Goal: Task Accomplishment & Management: Complete application form

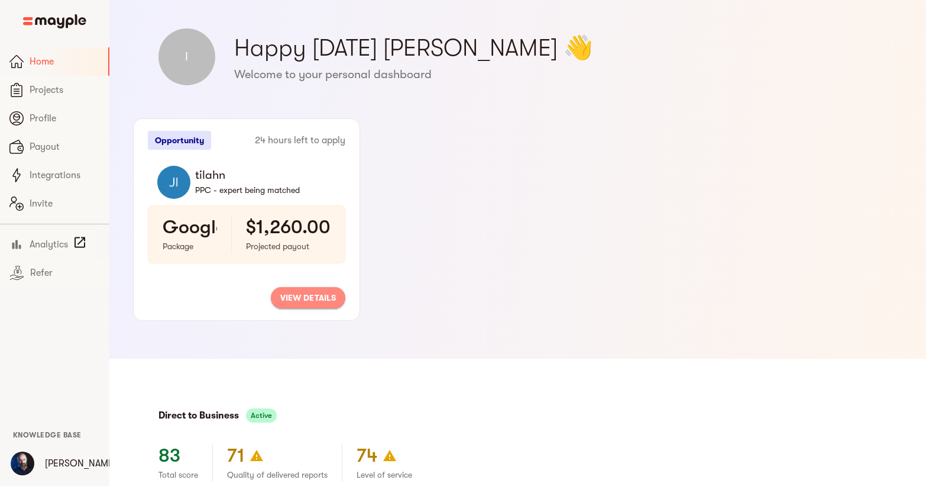
click at [293, 292] on span "view details" at bounding box center [308, 297] width 56 height 14
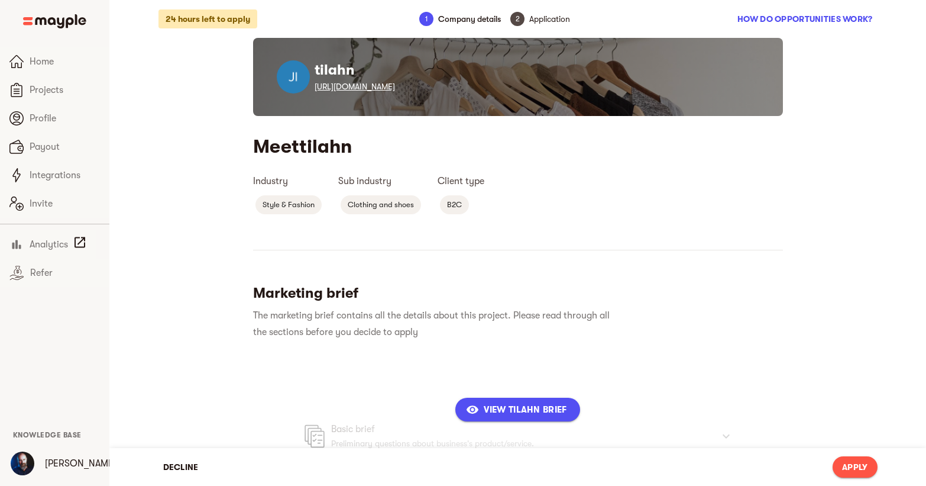
click at [377, 88] on link "[URL][DOMAIN_NAME]" at bounding box center [355, 86] width 80 height 9
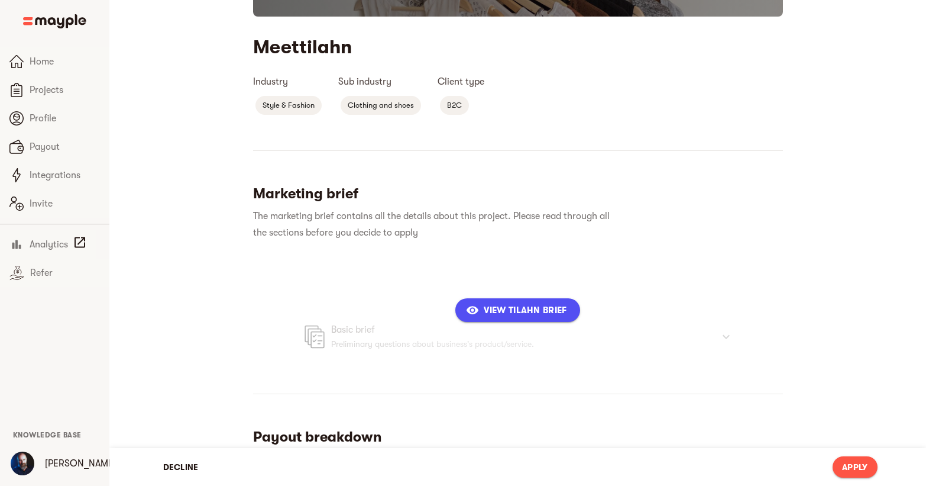
click at [502, 309] on span "View tilahn Brief" at bounding box center [517, 310] width 98 height 14
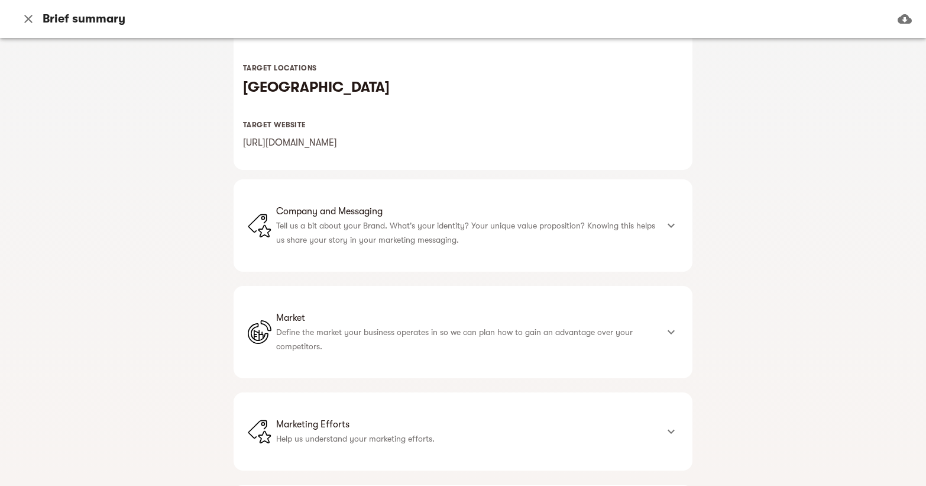
scroll to position [234, 0]
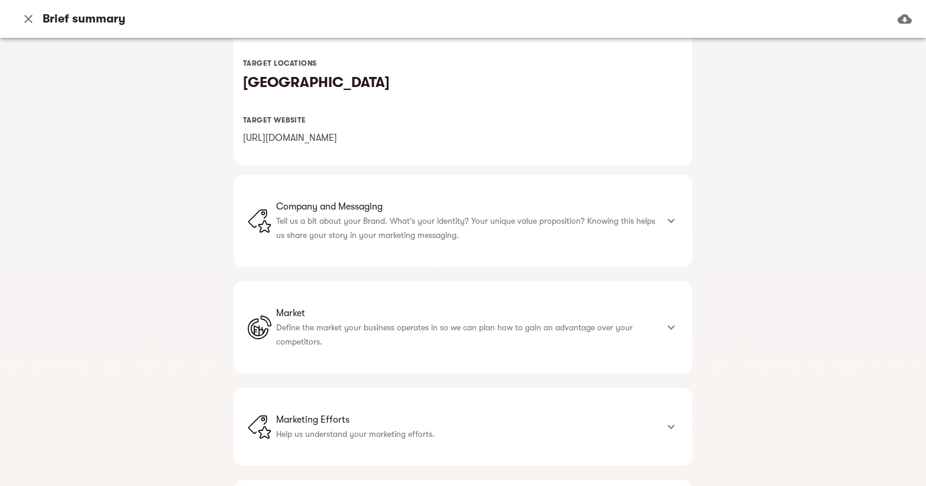
click at [435, 260] on div "Company and Messaging Tell us a bit about your Brand. What's your identity? You…" at bounding box center [463, 220] width 459 height 92
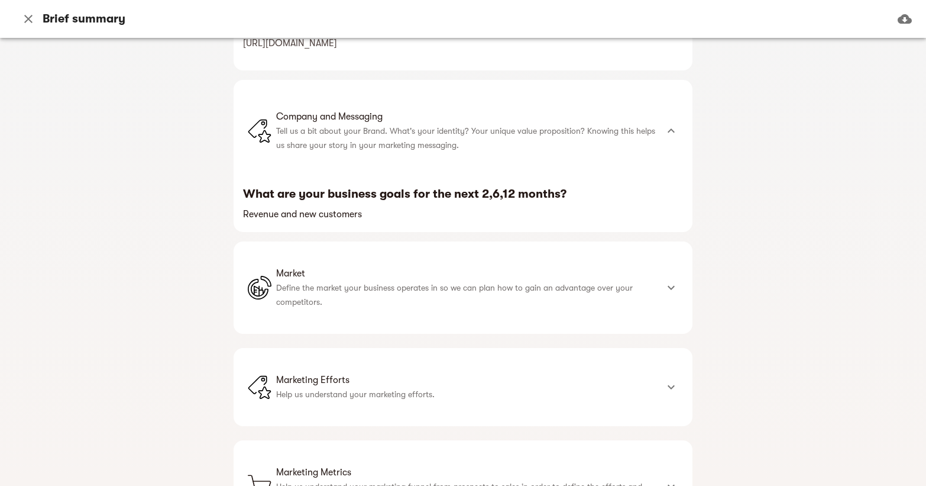
click at [429, 275] on span "Market" at bounding box center [466, 273] width 381 height 14
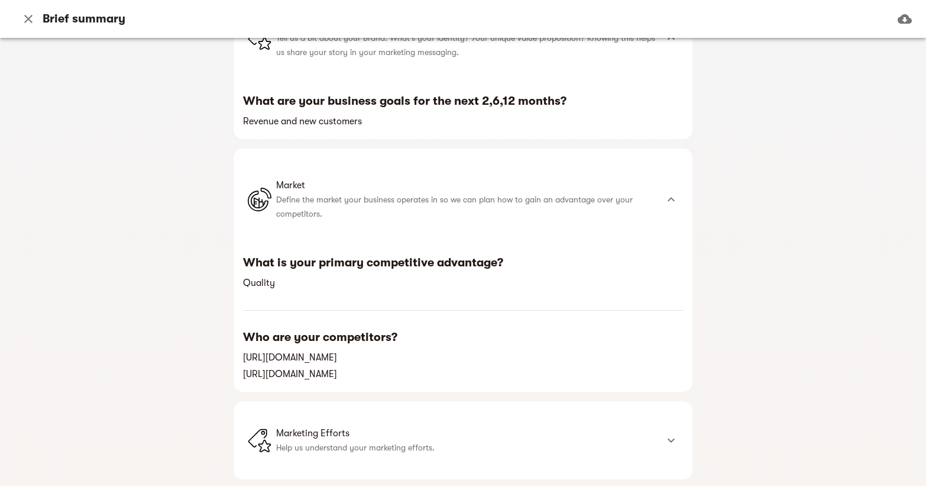
scroll to position [423, 0]
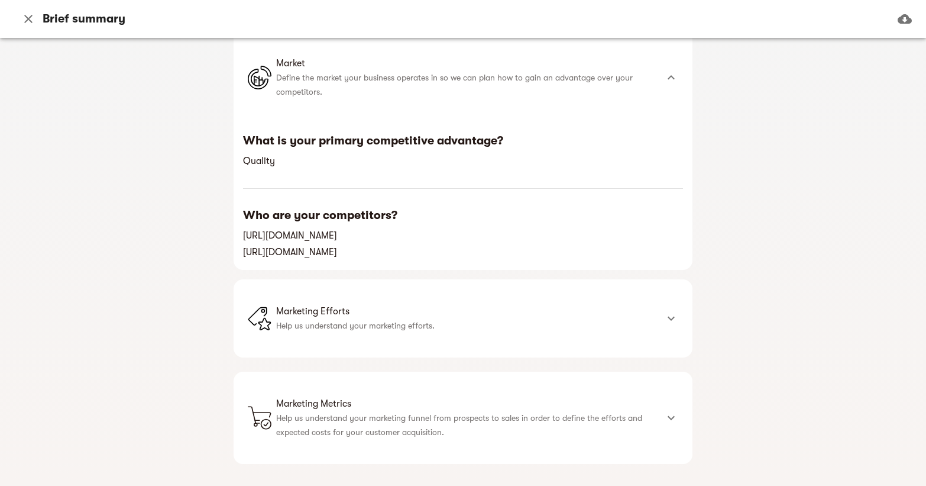
click at [386, 332] on li "Marketing Efforts Help us understand your marketing efforts." at bounding box center [452, 317] width 409 height 35
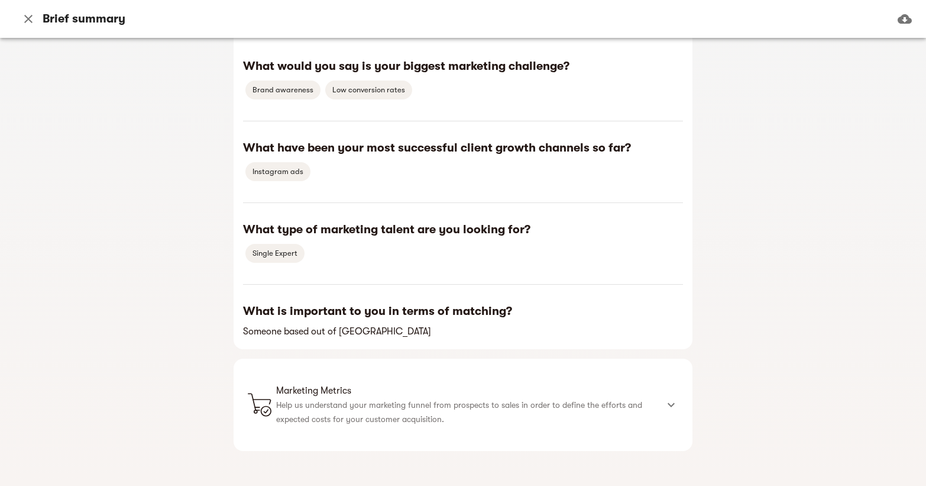
scroll to position [864, 0]
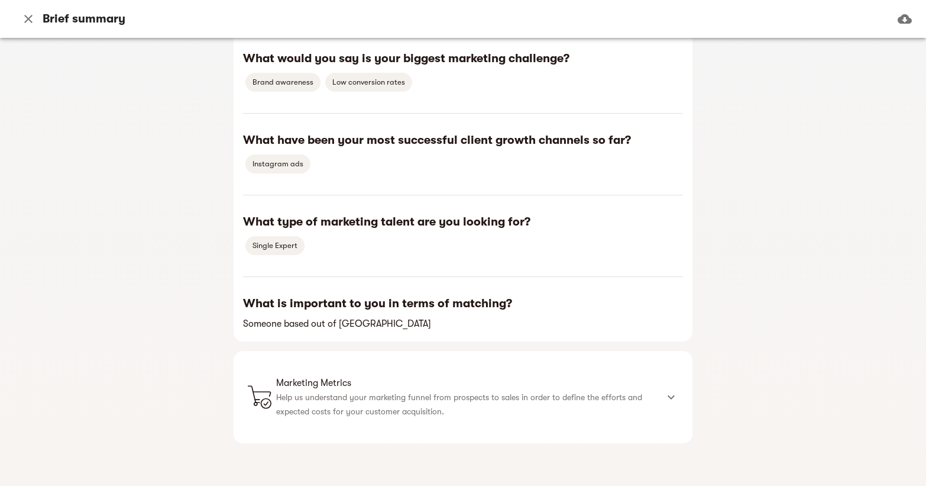
click at [373, 384] on span "Marketing Metrics" at bounding box center [466, 383] width 381 height 14
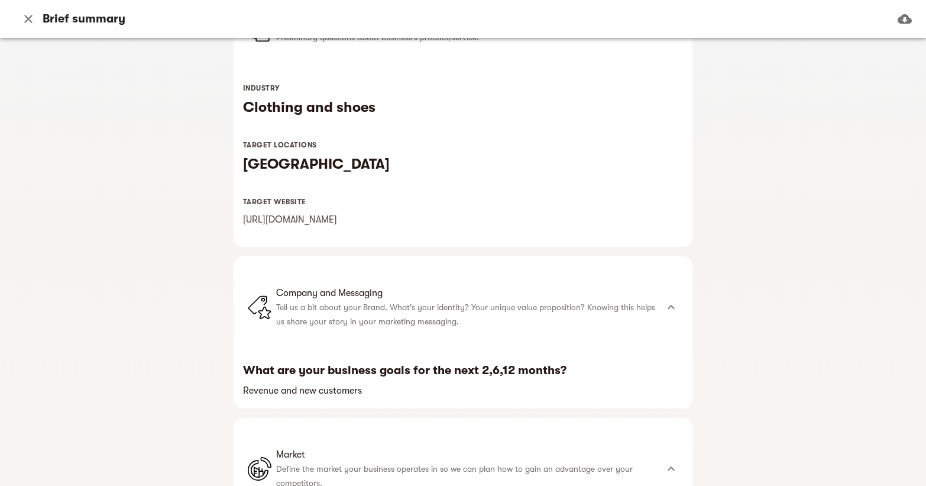
scroll to position [0, 0]
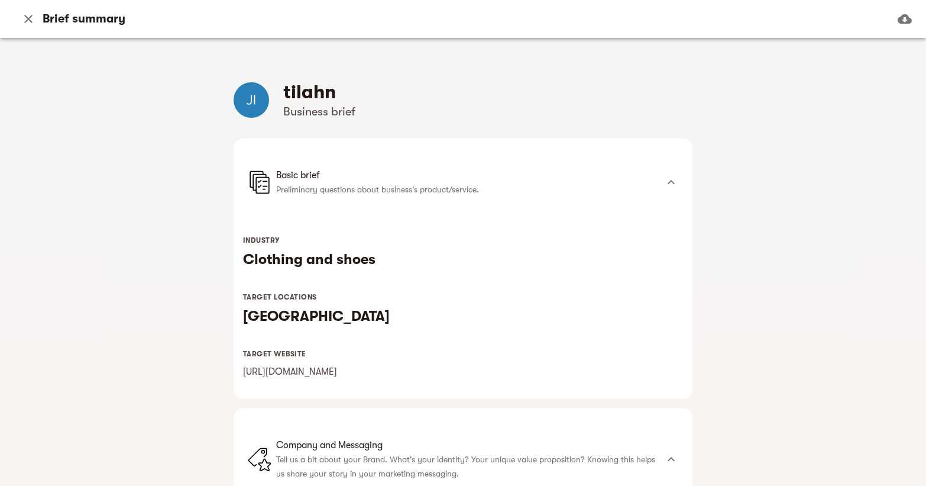
click at [432, 193] on p "Preliminary questions about business's product/service." at bounding box center [466, 189] width 381 height 14
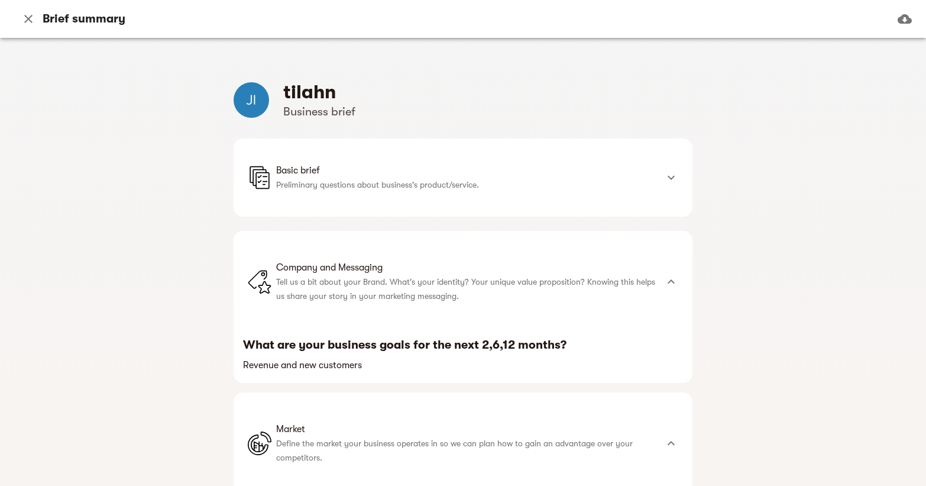
click at [432, 193] on li "Basic brief Preliminary questions about business's product/service." at bounding box center [452, 177] width 409 height 35
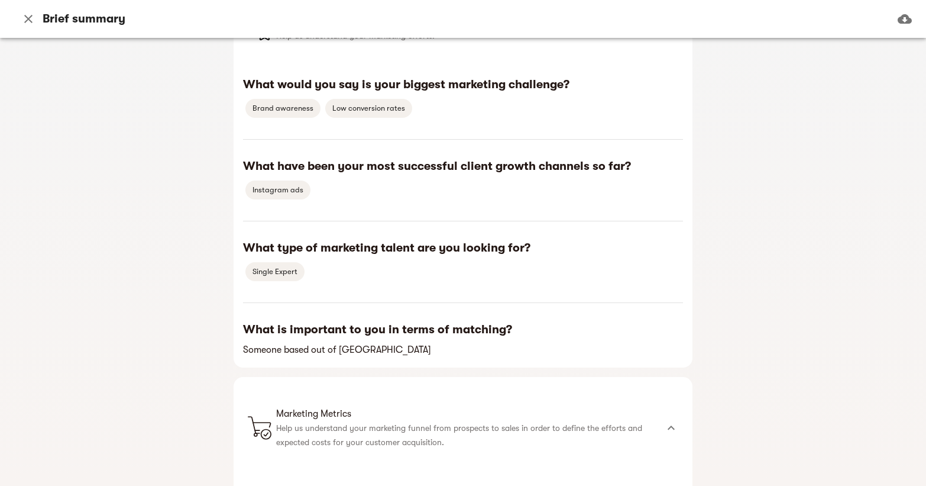
scroll to position [923, 0]
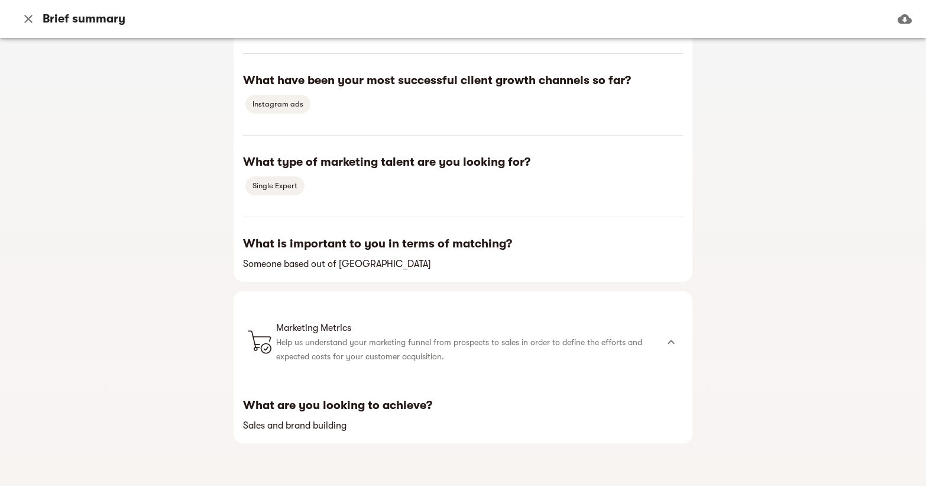
click at [26, 17] on icon "button" at bounding box center [28, 19] width 8 height 8
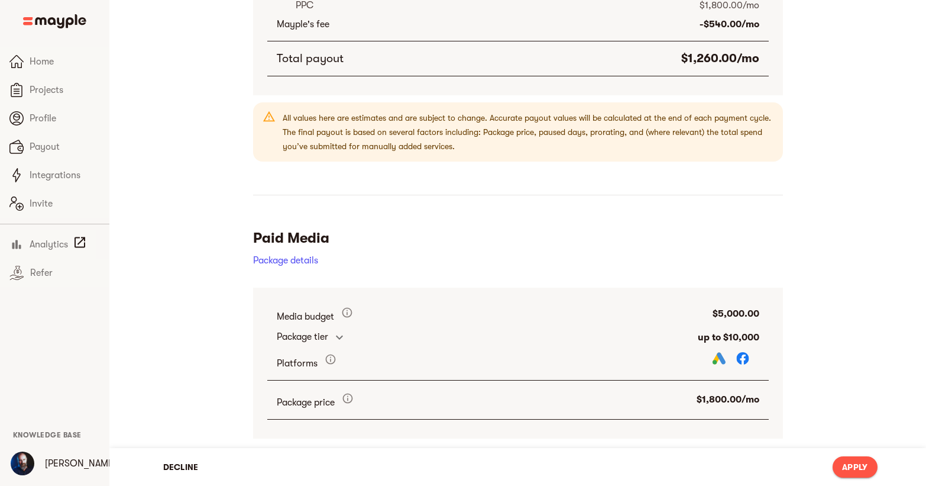
scroll to position [646, 0]
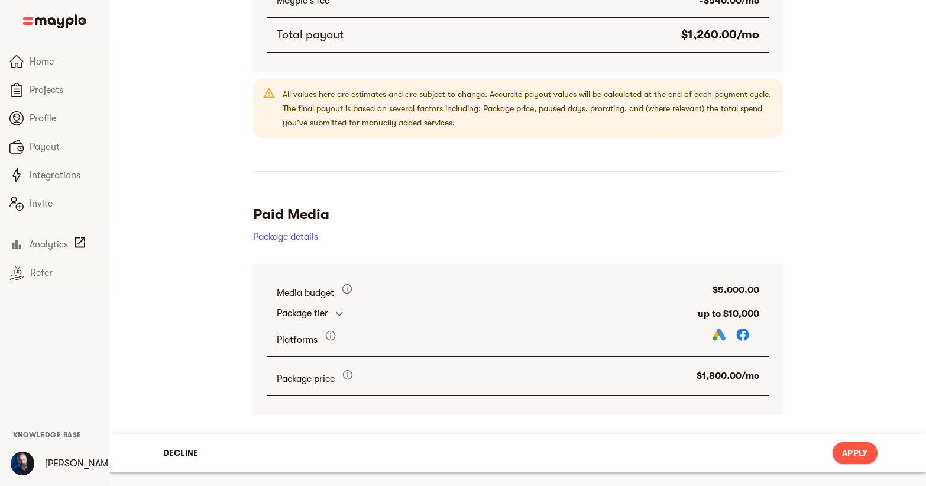
click at [535, 109] on div "All values here are estimates and are subject to change. Accurate payout values…" at bounding box center [528, 108] width 491 height 52
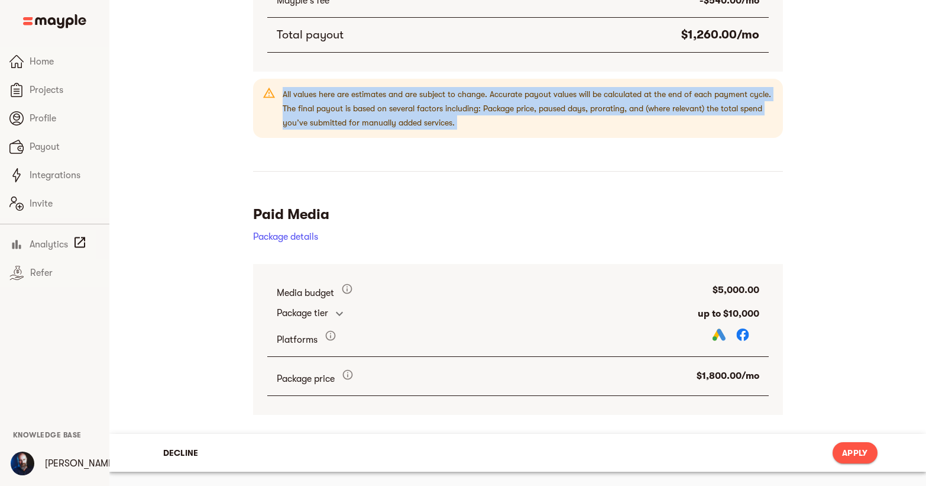
click at [535, 109] on div "All values here are estimates and are subject to change. Accurate payout values…" at bounding box center [528, 108] width 491 height 52
click at [615, 205] on h5 "Paid Media" at bounding box center [518, 214] width 530 height 19
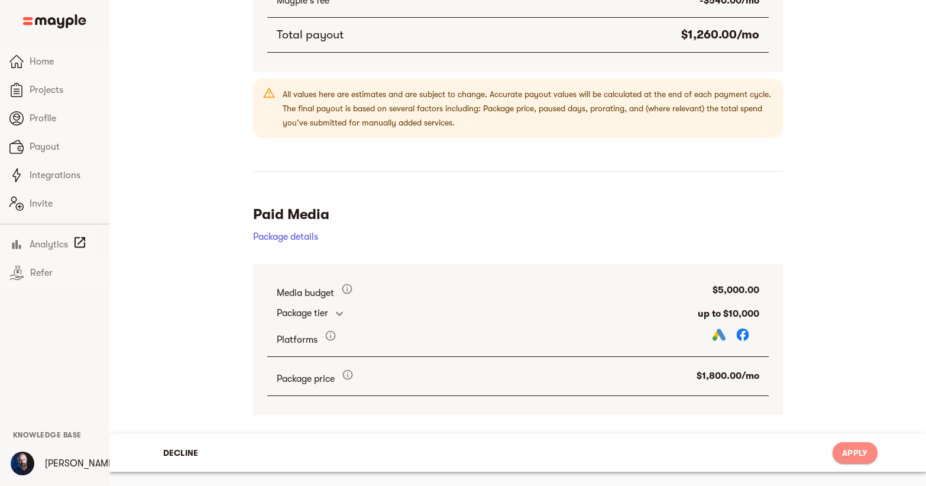
click at [848, 449] on span "Apply" at bounding box center [854, 452] width 25 height 14
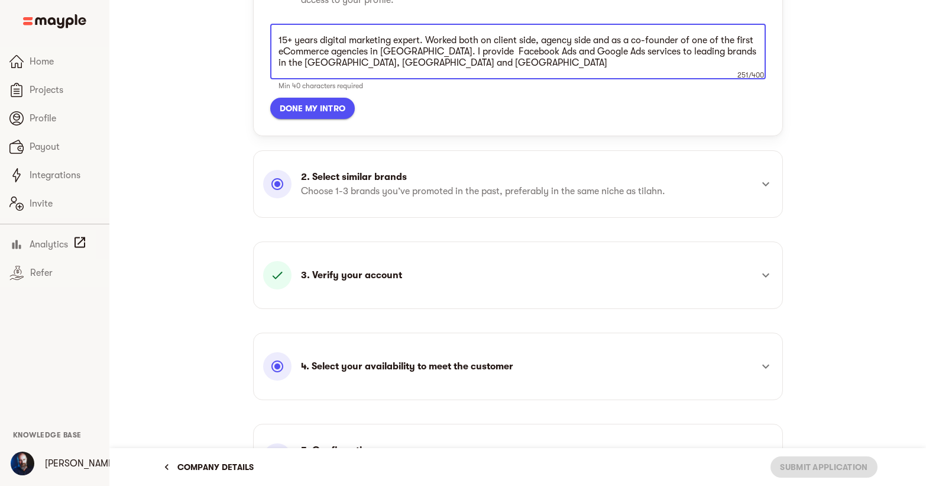
scroll to position [269, 0]
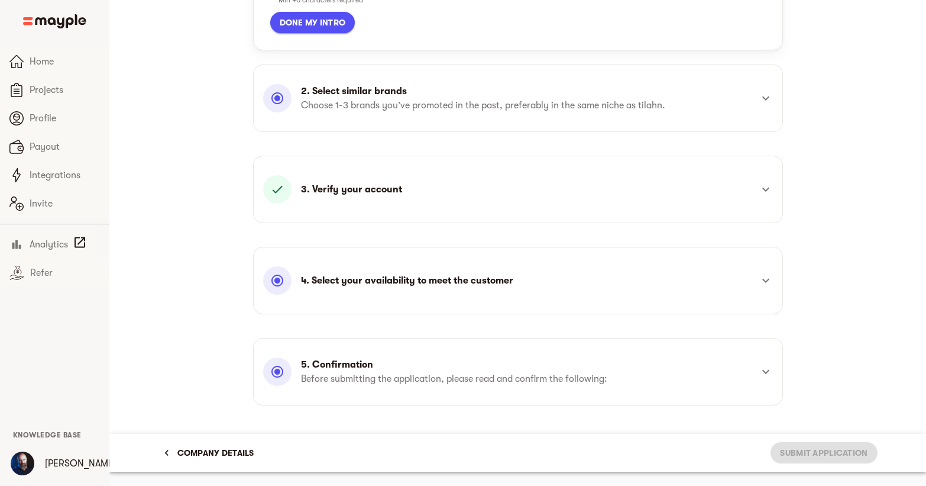
click at [600, 106] on p "Choose 1-3 brands you’ve promoted in the past, preferably in the same niche as …" at bounding box center [483, 105] width 364 height 14
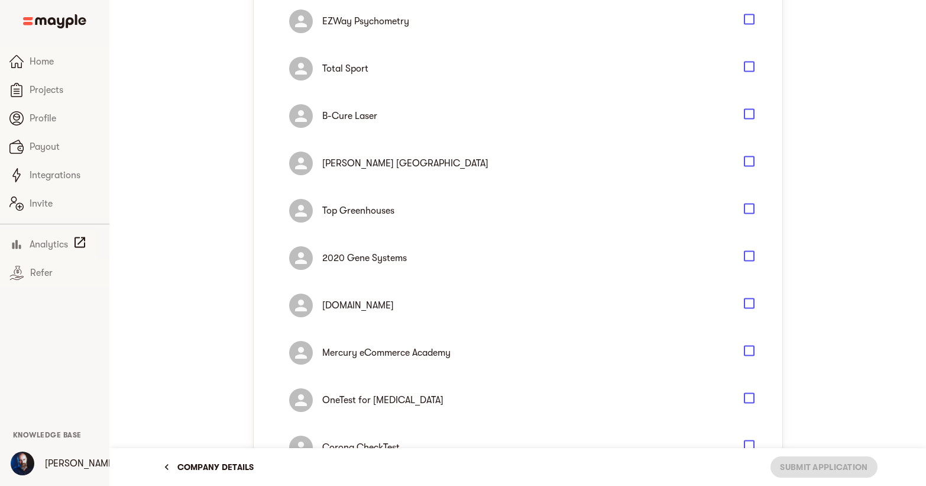
scroll to position [347, 0]
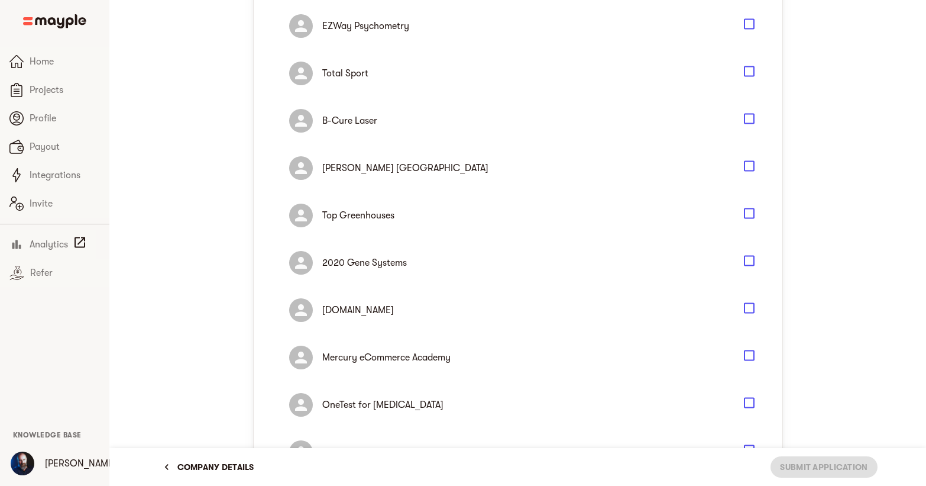
click at [747, 318] on div "Select" at bounding box center [749, 310] width 14 height 18
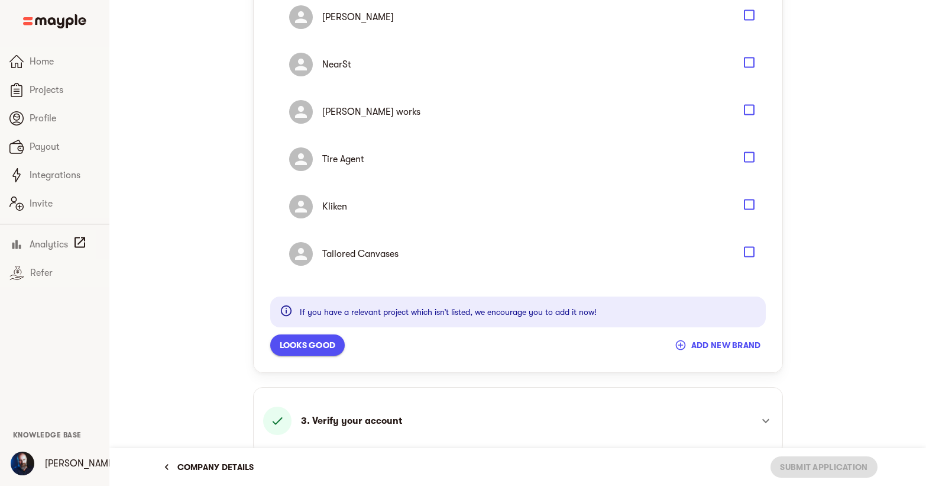
scroll to position [972, 0]
click at [334, 340] on span "Looks good" at bounding box center [308, 344] width 56 height 14
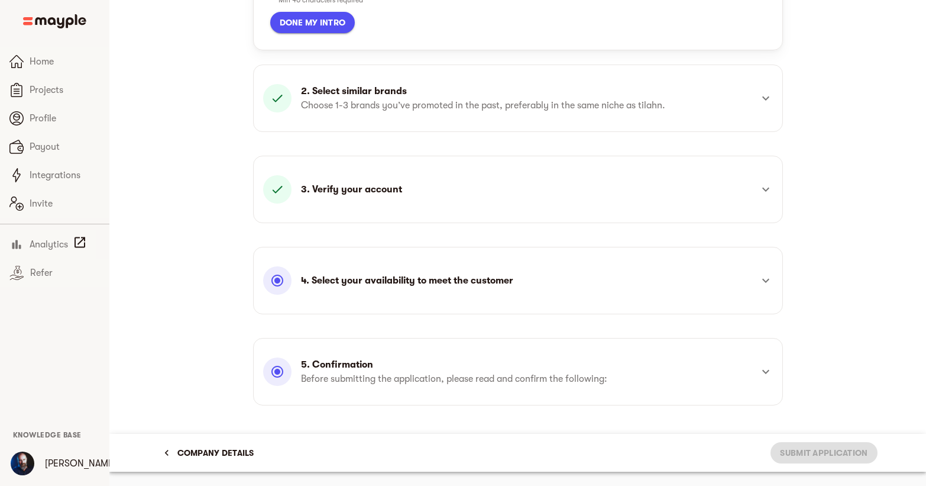
scroll to position [269, 0]
click at [546, 285] on div "4. Select your availability to meet the customer" at bounding box center [507, 280] width 489 height 28
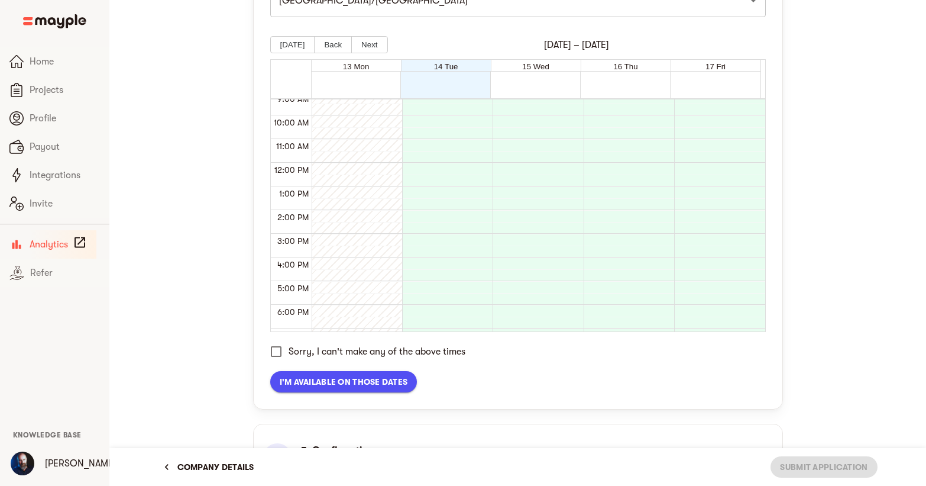
scroll to position [216, 0]
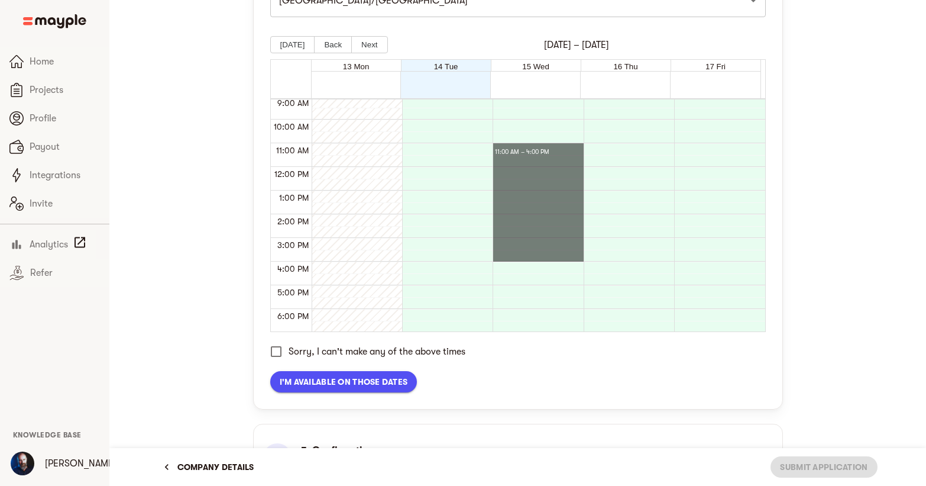
drag, startPoint x: 544, startPoint y: 147, endPoint x: 544, endPoint y: 254, distance: 107.6
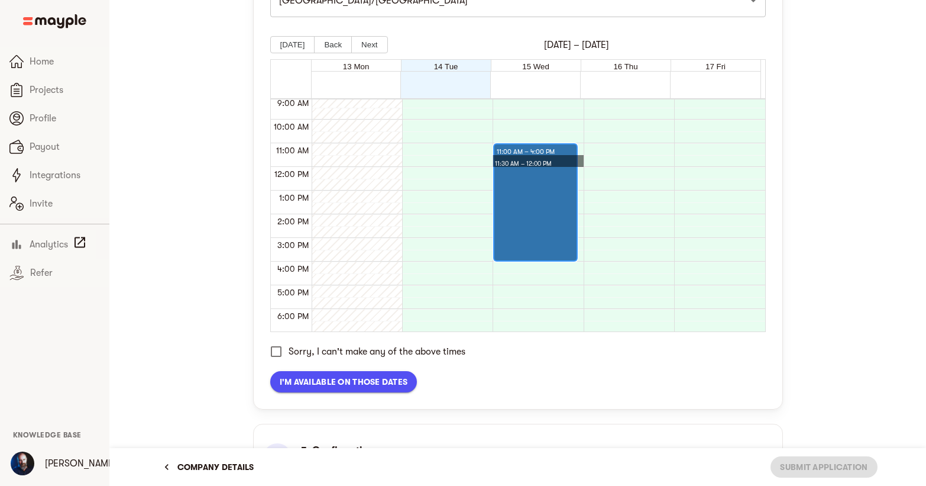
drag, startPoint x: 559, startPoint y: 164, endPoint x: 585, endPoint y: 154, distance: 27.7
click at [597, 160] on div "12:00 AM 1:00 AM 2:00 AM 3:00 AM 4:00 AM 5:00 AM 6:00 AM 7:00 AM 8:00 AM 9:00 A…" at bounding box center [518, 214] width 494 height 233
click at [555, 153] on div "11:00 AM – 11:30 AM" at bounding box center [528, 152] width 62 height 14
click at [554, 177] on div "12:00 PM – 4:00 PM" at bounding box center [528, 176] width 62 height 14
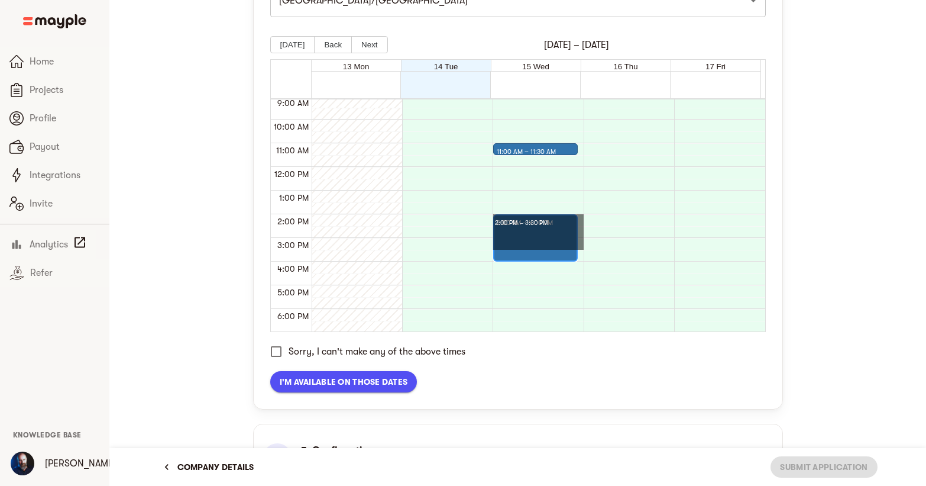
drag, startPoint x: 548, startPoint y: 223, endPoint x: 548, endPoint y: 266, distance: 42.6
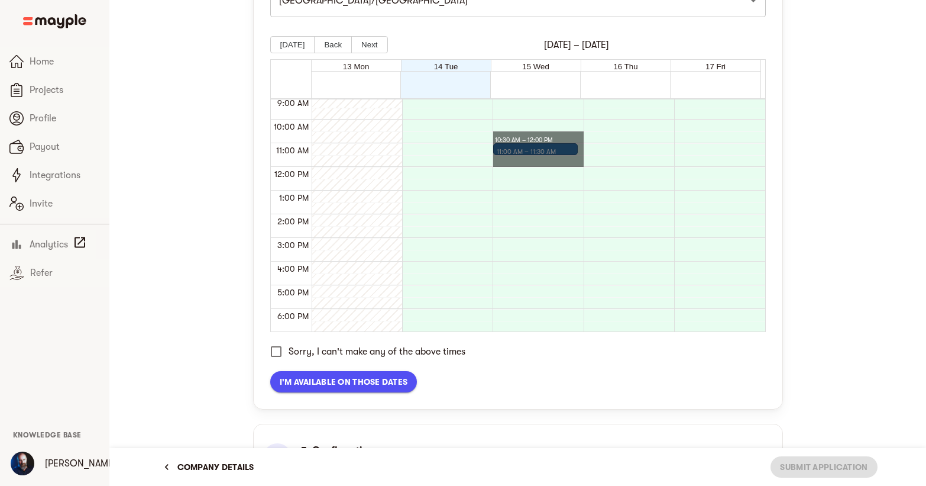
drag, startPoint x: 560, startPoint y: 145, endPoint x: 560, endPoint y: 168, distance: 23.1
drag, startPoint x: 560, startPoint y: 150, endPoint x: 560, endPoint y: 138, distance: 11.8
click at [555, 159] on div "11:30 AM – 12:00 PM" at bounding box center [528, 164] width 63 height 14
drag, startPoint x: 554, startPoint y: 161, endPoint x: 554, endPoint y: 144, distance: 17.2
click at [555, 150] on div at bounding box center [535, 156] width 77 height 18
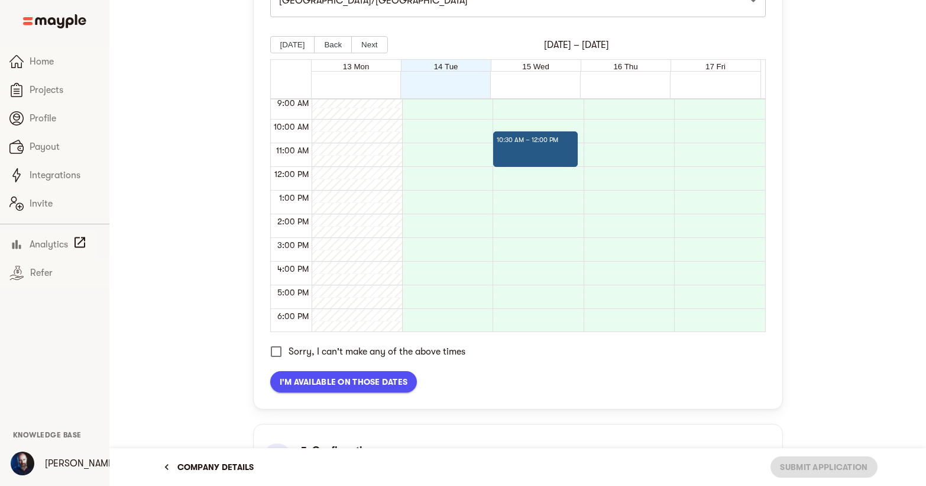
click at [584, 155] on div at bounding box center [626, 167] width 85 height 568
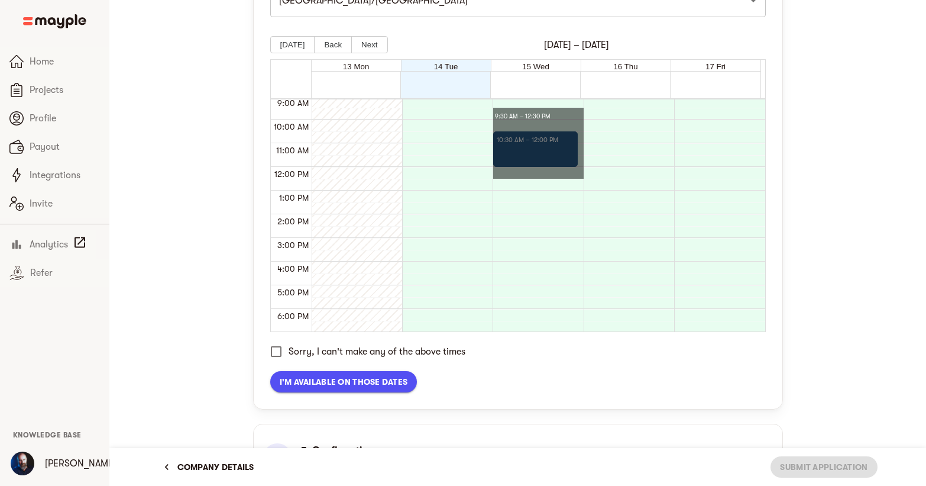
drag, startPoint x: 559, startPoint y: 112, endPoint x: 560, endPoint y: 186, distance: 73.3
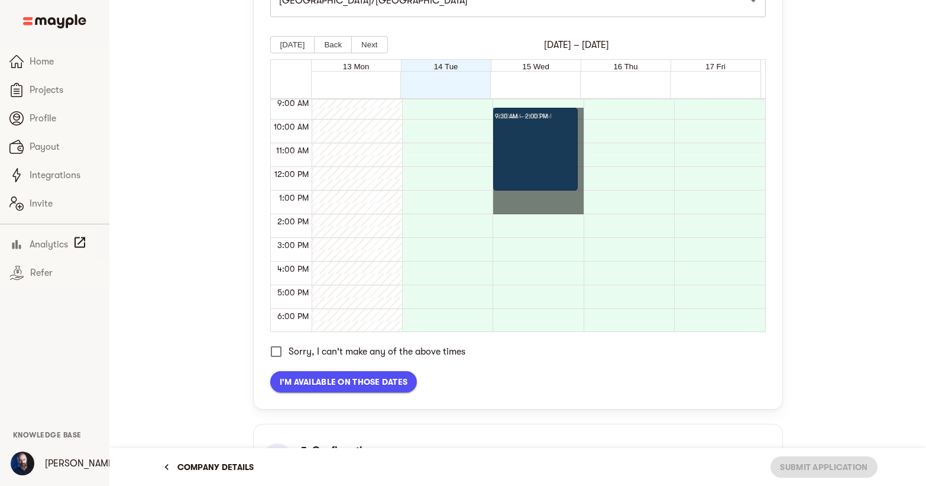
drag, startPoint x: 531, startPoint y: 205, endPoint x: 531, endPoint y: 112, distance: 93.4
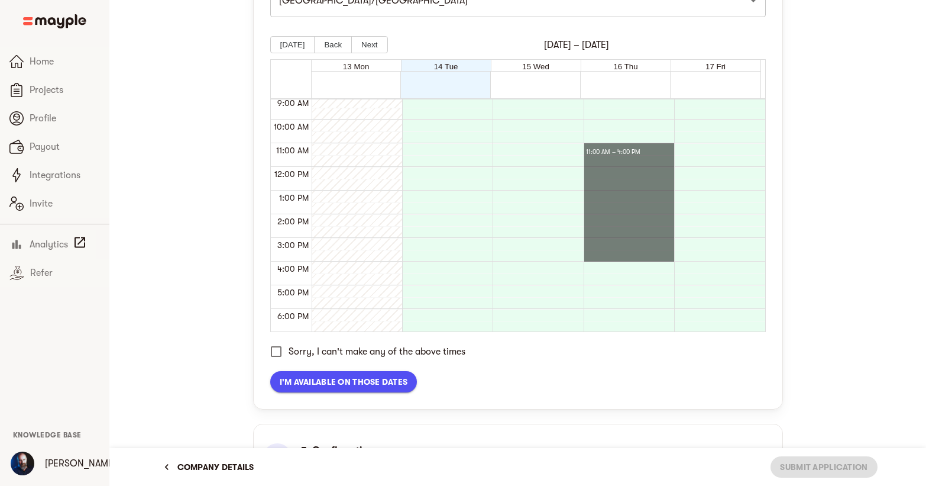
drag, startPoint x: 603, startPoint y: 144, endPoint x: 607, endPoint y: 255, distance: 111.2
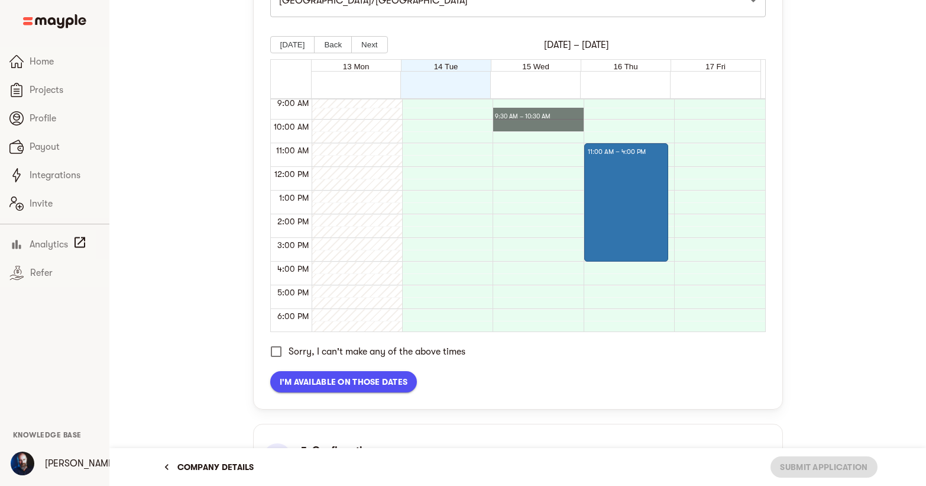
drag, startPoint x: 557, startPoint y: 116, endPoint x: 557, endPoint y: 127, distance: 10.6
drag, startPoint x: 554, startPoint y: 135, endPoint x: 552, endPoint y: 150, distance: 15.5
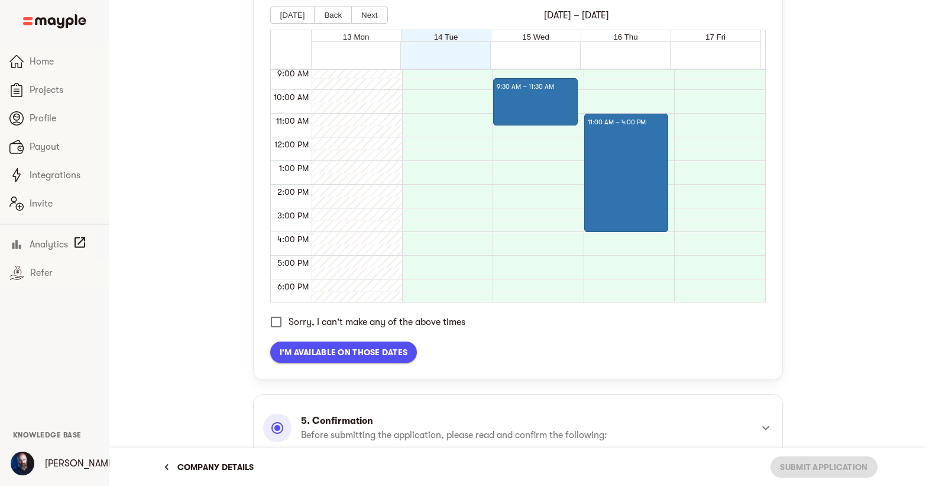
scroll to position [591, 0]
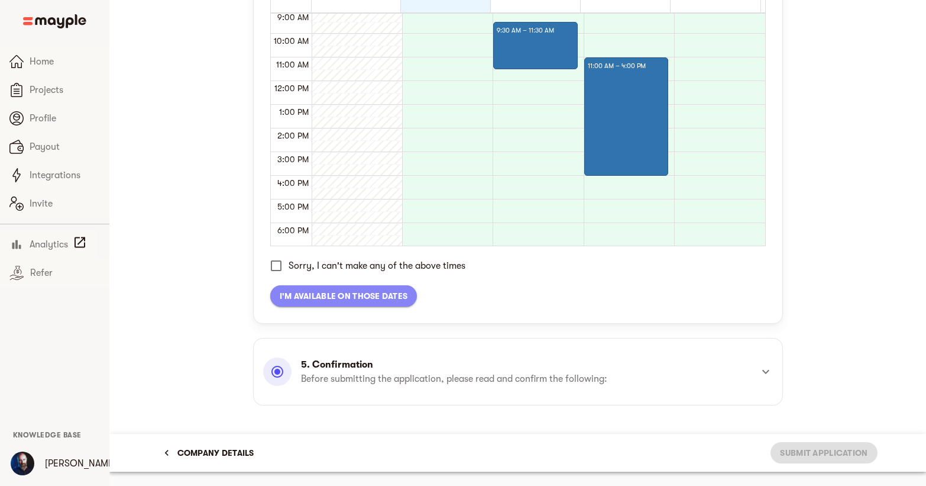
click at [399, 298] on span "I'm available on those dates" at bounding box center [344, 296] width 128 height 14
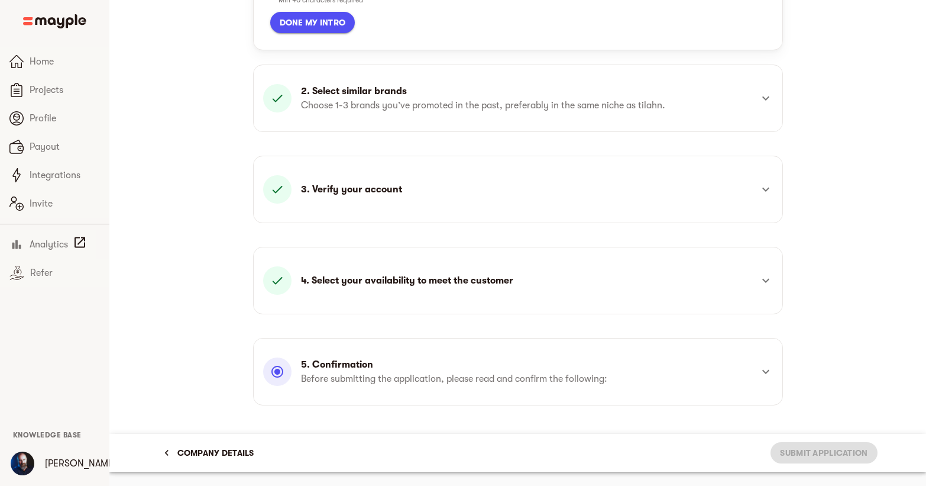
scroll to position [269, 0]
click at [755, 380] on div at bounding box center [766, 371] width 28 height 28
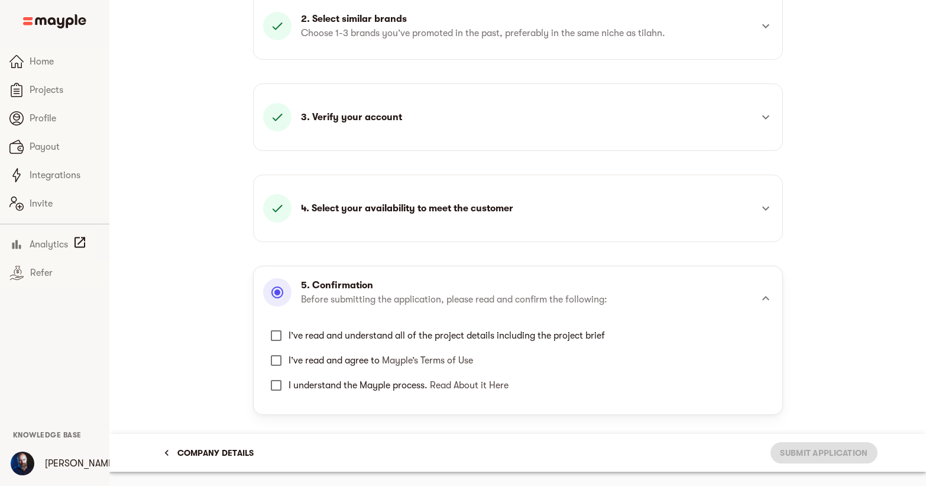
scroll to position [248, 0]
click at [390, 334] on span "I’ve read and understand all of the project details including the project brief" at bounding box center [447, 335] width 316 height 14
click at [289, 334] on input "I’ve read and understand all of the project details including the project brief" at bounding box center [276, 335] width 25 height 25
checkbox input "true"
click at [352, 362] on span "I’ve read and agree to Mayple’s Terms of Use" at bounding box center [381, 360] width 185 height 11
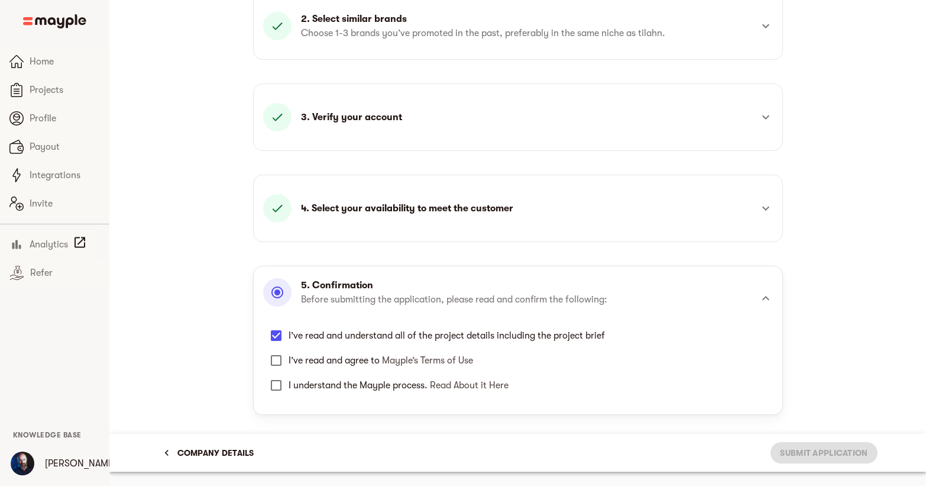
click at [289, 362] on input "I’ve read and agree to Mayple’s Terms of Use" at bounding box center [276, 360] width 25 height 25
checkbox input "true"
click at [352, 379] on span "I understand the Mayple process. Read About it Here" at bounding box center [399, 385] width 220 height 14
click at [289, 379] on input "I understand the Mayple process. Read About it Here" at bounding box center [276, 385] width 25 height 25
checkbox input "true"
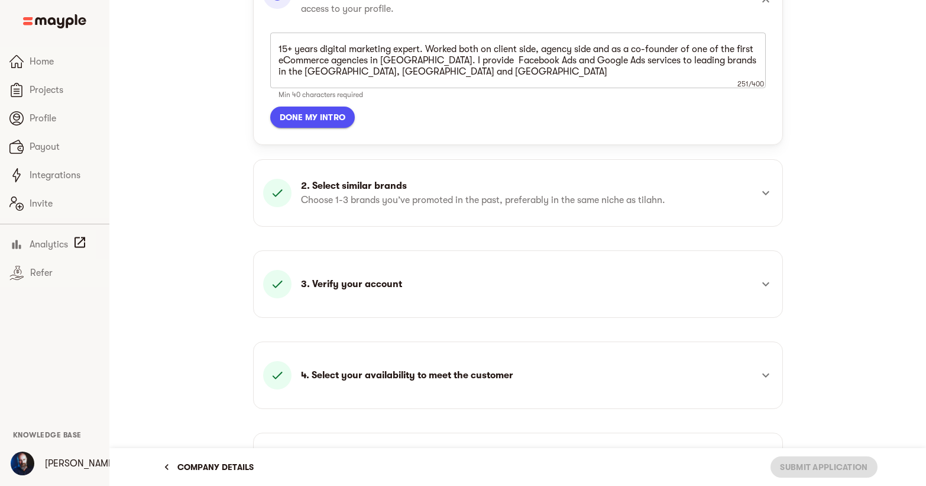
scroll to position [0, 0]
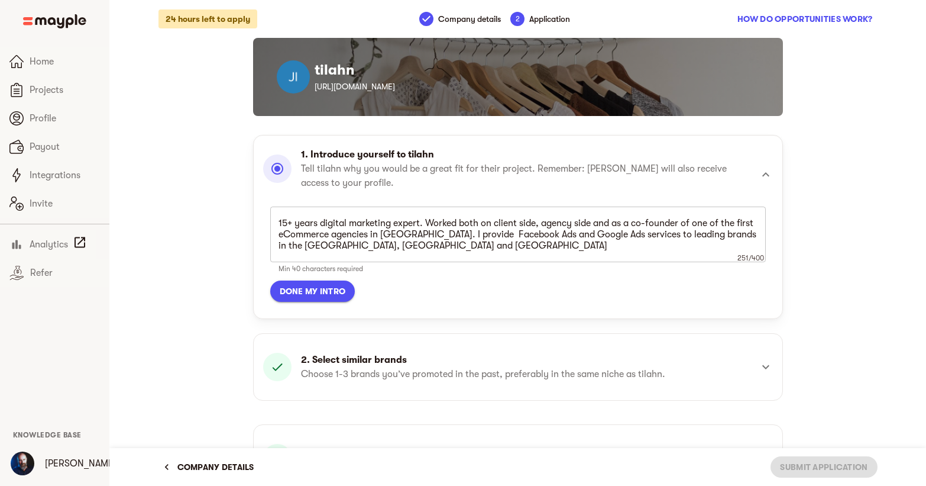
click at [333, 297] on span "Done my intro" at bounding box center [313, 291] width 66 height 14
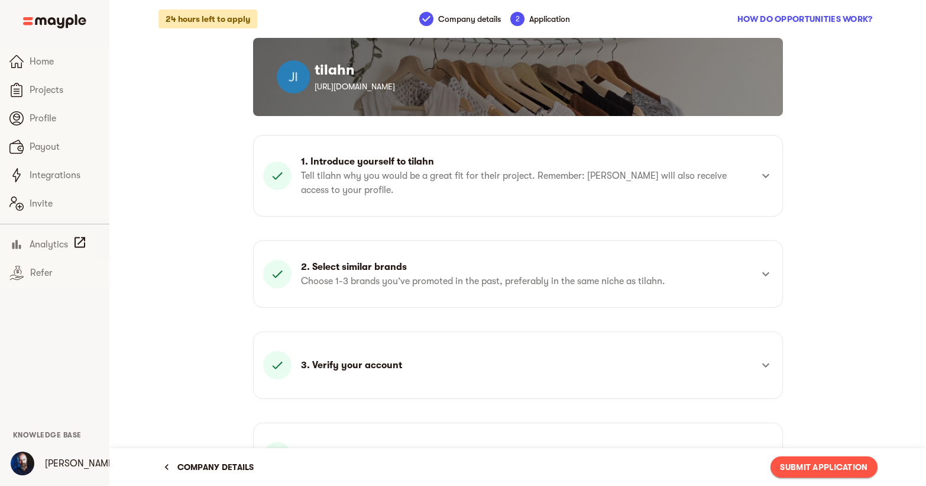
click at [832, 472] on span "Submit Application" at bounding box center [824, 467] width 88 height 14
